Goal: Transaction & Acquisition: Purchase product/service

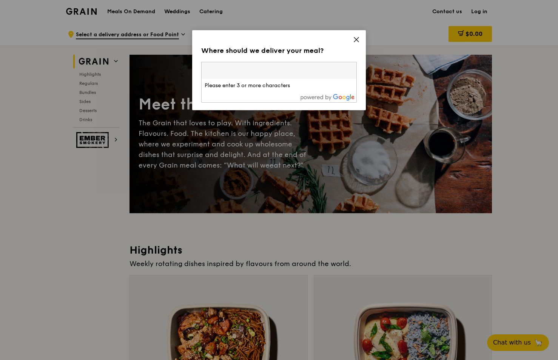
click at [335, 71] on input "search" at bounding box center [279, 70] width 155 height 17
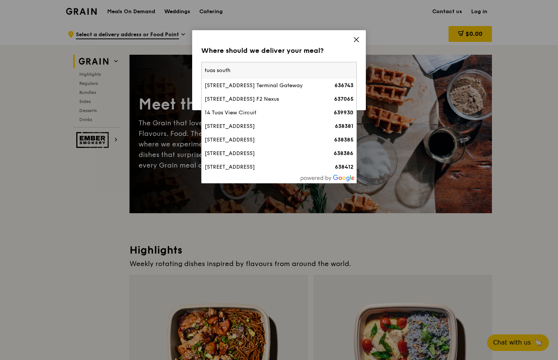
type input "tuas south"
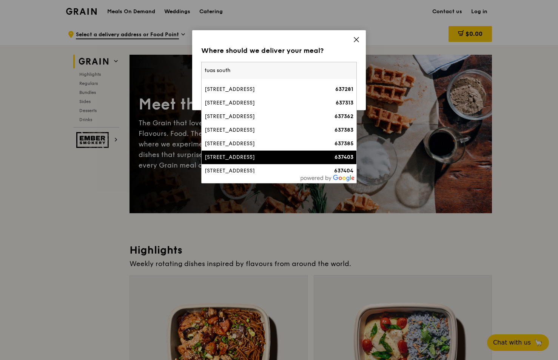
scroll to position [64, 0]
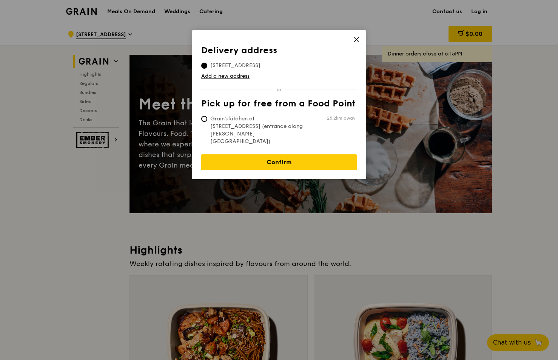
click at [210, 117] on span "Grain's kitchen at [STREET_ADDRESS] (entrance along [PERSON_NAME][GEOGRAPHIC_DA…" at bounding box center [257, 130] width 113 height 30
click at [207, 117] on input "Grain's kitchen at [STREET_ADDRESS] (entrance along [PERSON_NAME][GEOGRAPHIC_DA…" at bounding box center [204, 119] width 6 height 6
radio input "true"
click at [269, 124] on span "Grain's kitchen at [STREET_ADDRESS] (entrance along [PERSON_NAME][GEOGRAPHIC_DA…" at bounding box center [257, 130] width 113 height 30
click at [207, 122] on input "Grain's kitchen at [STREET_ADDRESS] (entrance along [PERSON_NAME][GEOGRAPHIC_DA…" at bounding box center [204, 119] width 6 height 6
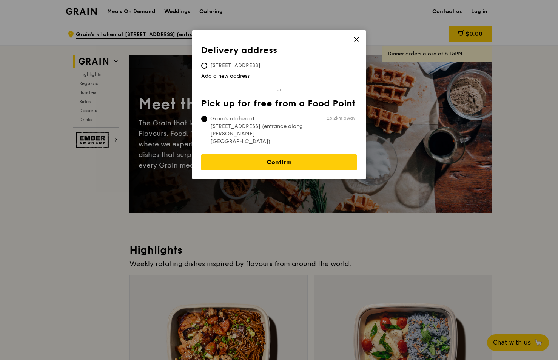
click at [221, 63] on span "[STREET_ADDRESS]" at bounding box center [235, 66] width 68 height 8
click at [207, 63] on input "[STREET_ADDRESS]" at bounding box center [204, 66] width 6 height 6
radio input "true"
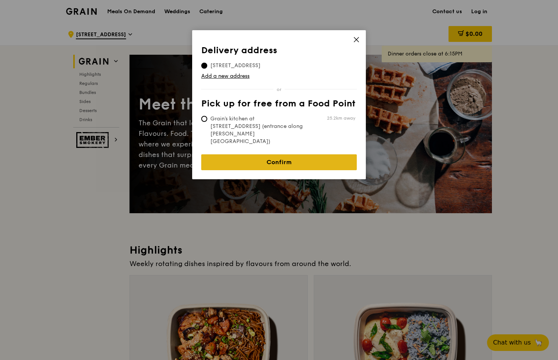
click at [289, 154] on link "Confirm" at bounding box center [279, 162] width 156 height 16
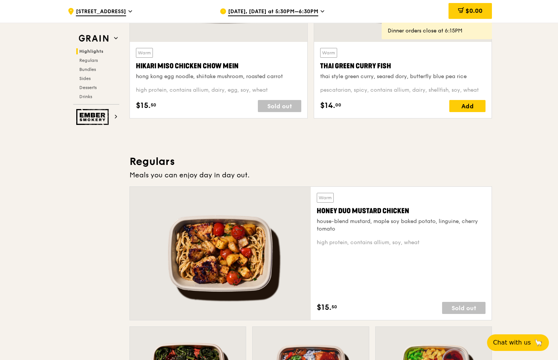
scroll to position [378, 0]
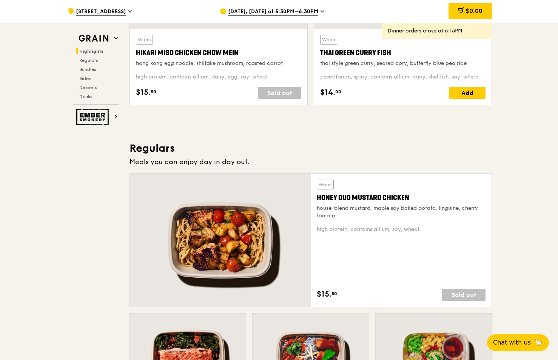
drag, startPoint x: 409, startPoint y: 195, endPoint x: 316, endPoint y: 196, distance: 93.3
click at [316, 196] on div "Warm Honey Duo Mustard Chicken house-blend mustard, maple soy baked potato, lin…" at bounding box center [401, 240] width 181 height 133
copy div "Honey Duo Mustard Chicken"
